Goal: Task Accomplishment & Management: Manage account settings

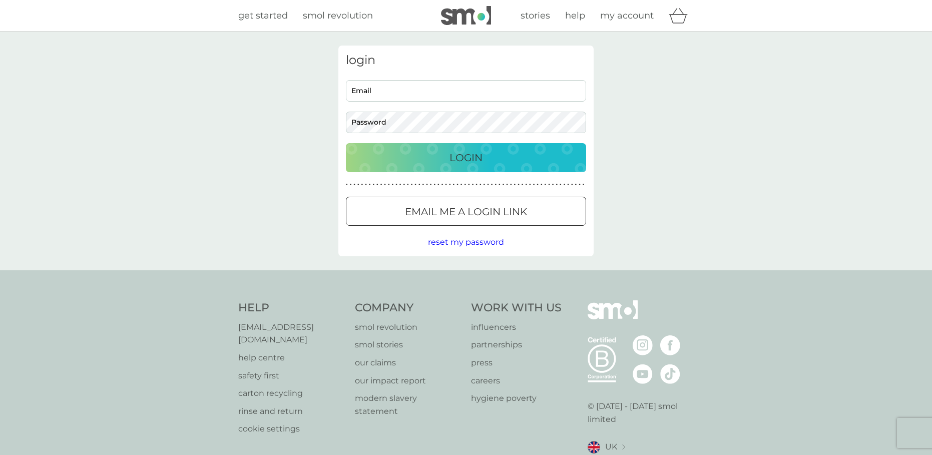
type input "june.francois@outlook.com"
click at [460, 159] on p "Login" at bounding box center [466, 158] width 33 height 16
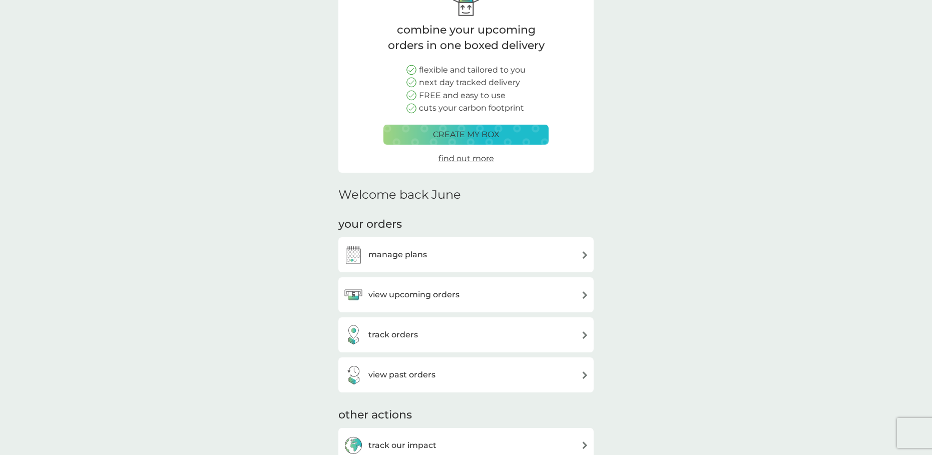
scroll to position [100, 0]
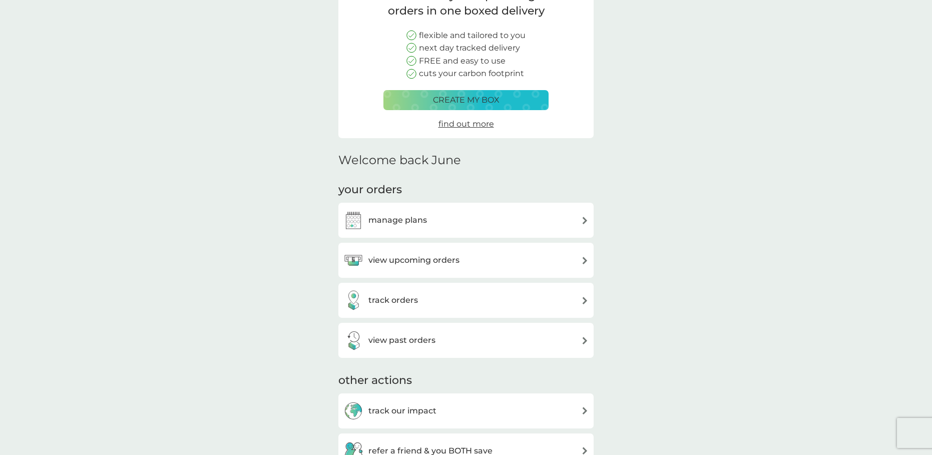
click at [584, 221] on img at bounding box center [585, 221] width 8 height 8
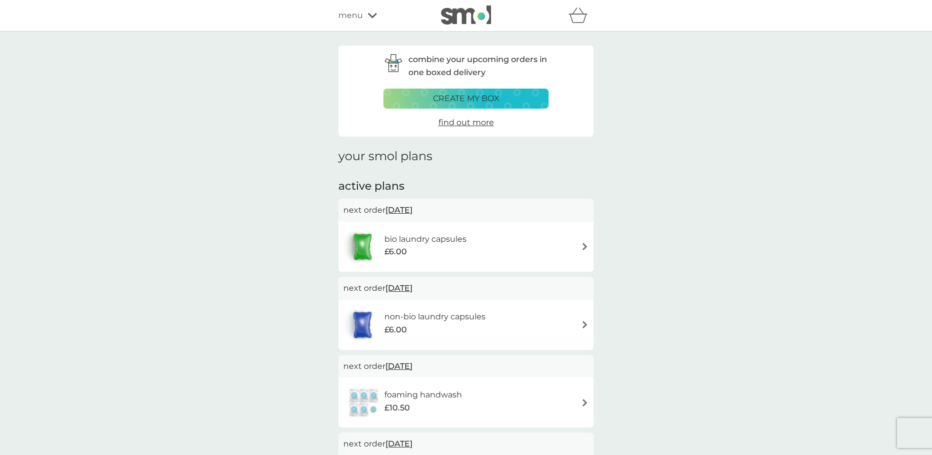
click at [589, 249] on div "bio laundry capsules £6.00" at bounding box center [465, 247] width 255 height 50
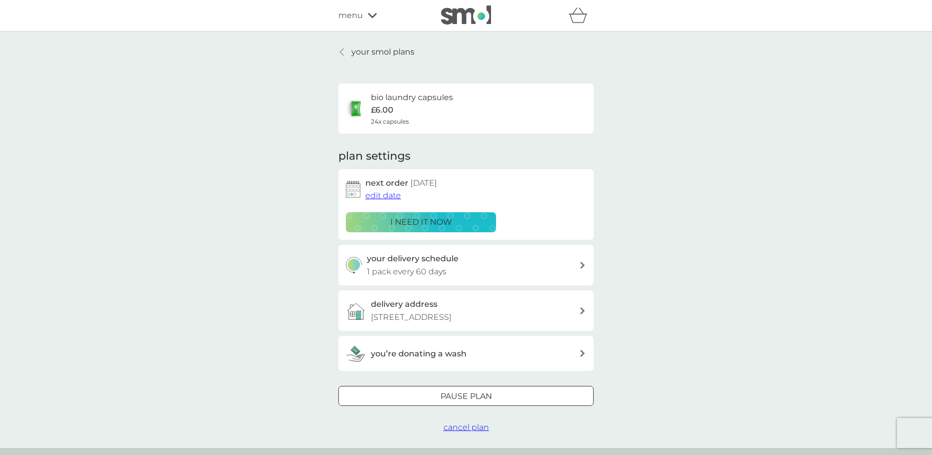
click at [455, 223] on div "i need it now" at bounding box center [420, 222] width 137 height 13
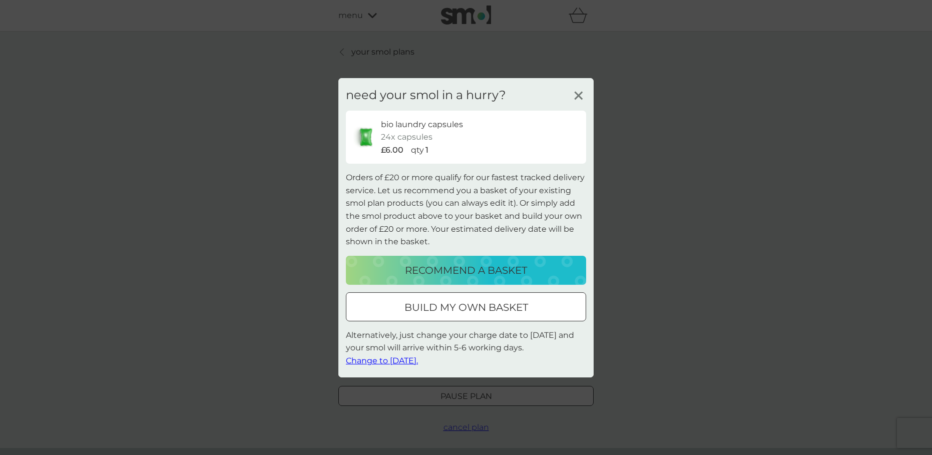
drag, startPoint x: 416, startPoint y: 359, endPoint x: 421, endPoint y: 357, distance: 5.2
click at [418, 358] on span "Change to tomorrow." at bounding box center [382, 361] width 72 height 10
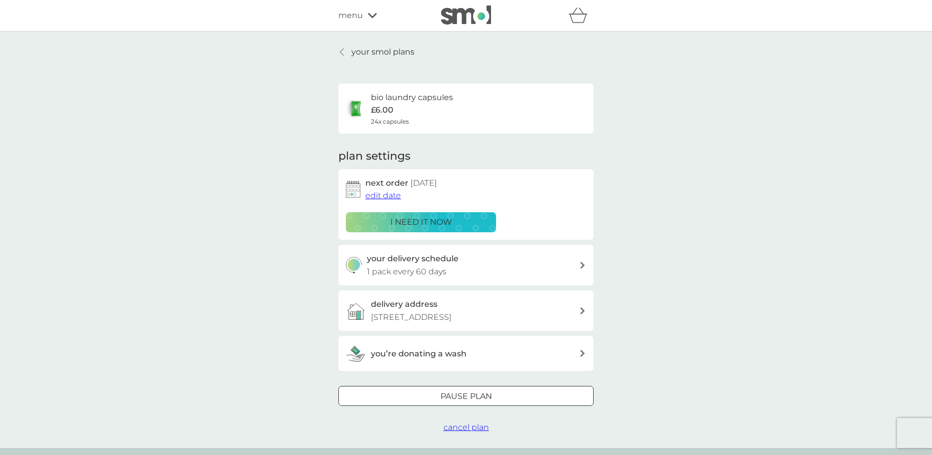
click at [579, 22] on icon "basket" at bounding box center [578, 16] width 19 height 16
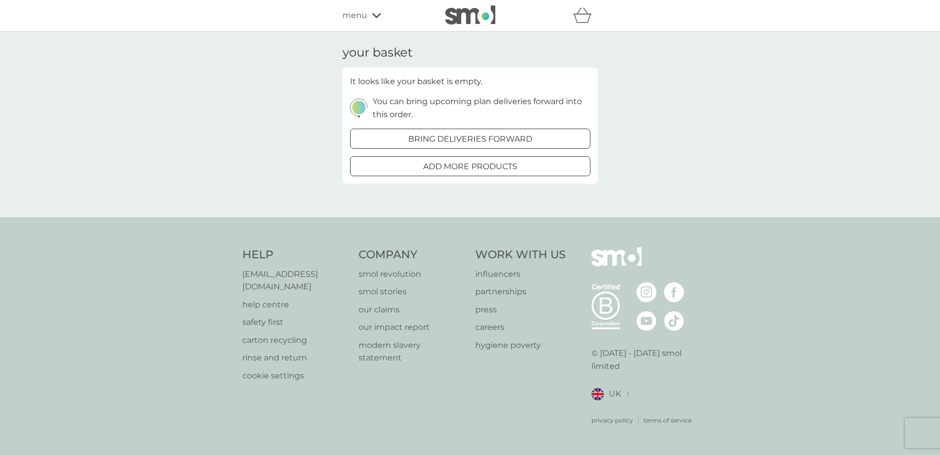
click at [374, 17] on icon at bounding box center [376, 15] width 9 height 5
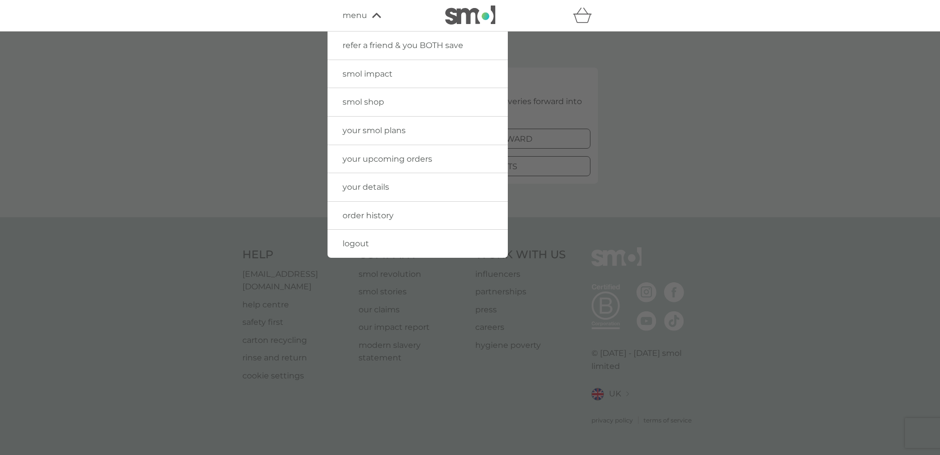
click at [361, 246] on span "logout" at bounding box center [355, 244] width 27 height 10
